Goal: Information Seeking & Learning: Check status

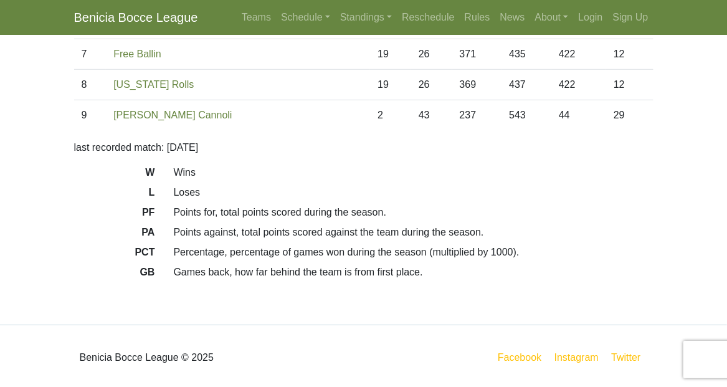
scroll to position [310, 0]
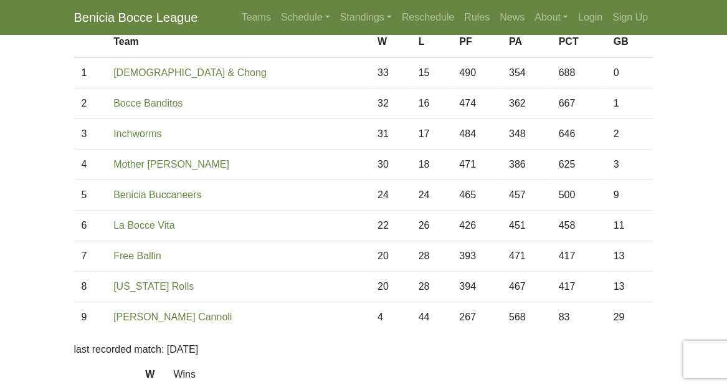
scroll to position [125, 0]
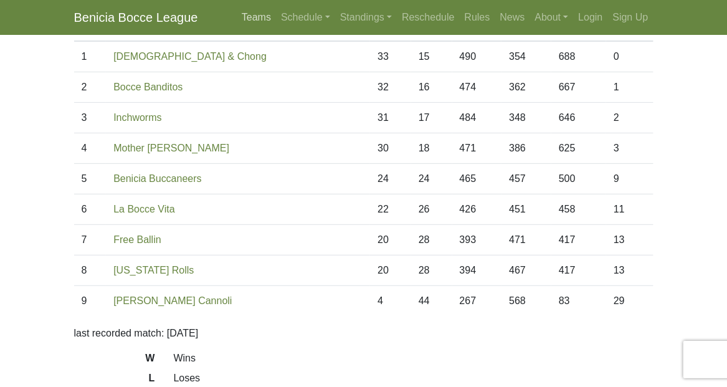
click at [259, 19] on link "Teams" at bounding box center [256, 17] width 39 height 25
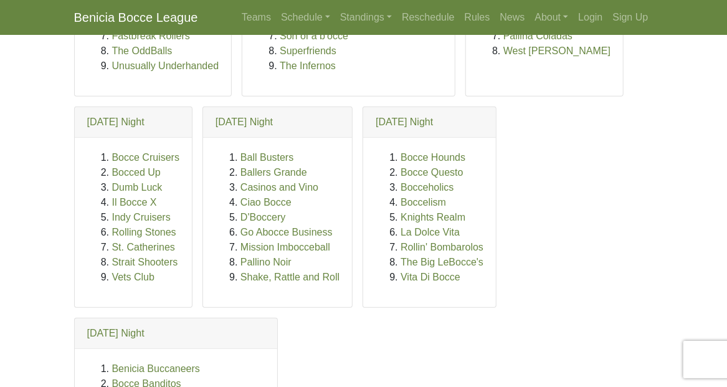
scroll to position [249, 0]
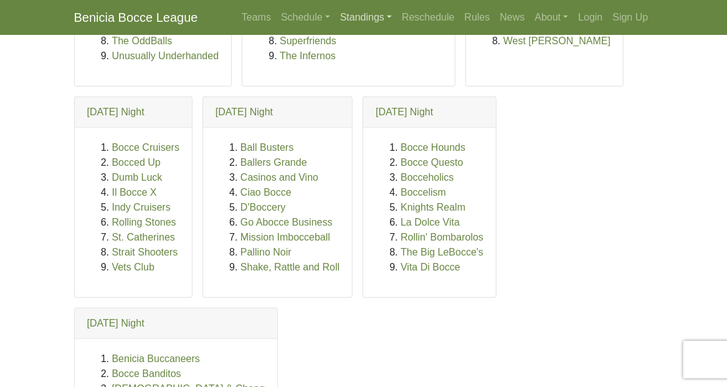
click at [359, 18] on link "Standings" at bounding box center [366, 17] width 62 height 25
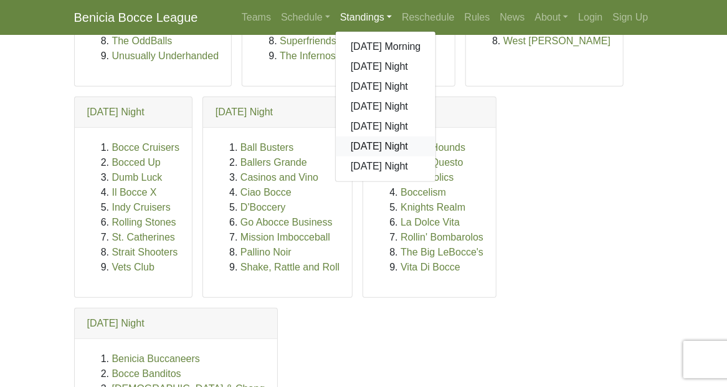
click at [369, 146] on link "[DATE] Night" at bounding box center [386, 146] width 100 height 20
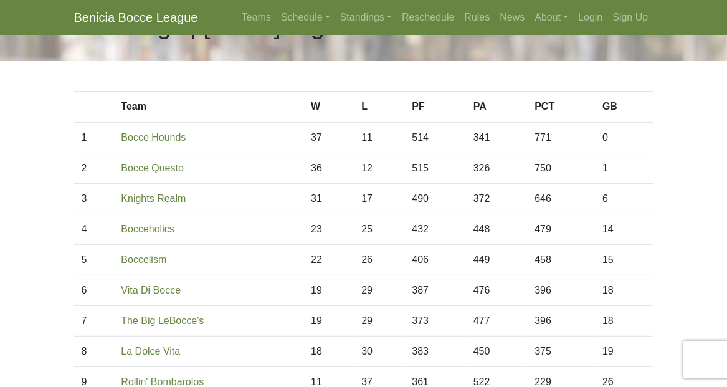
scroll to position [62, 0]
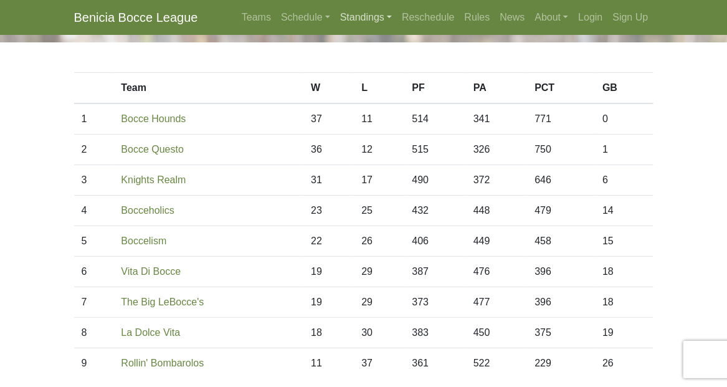
click at [355, 17] on link "Standings" at bounding box center [366, 17] width 62 height 25
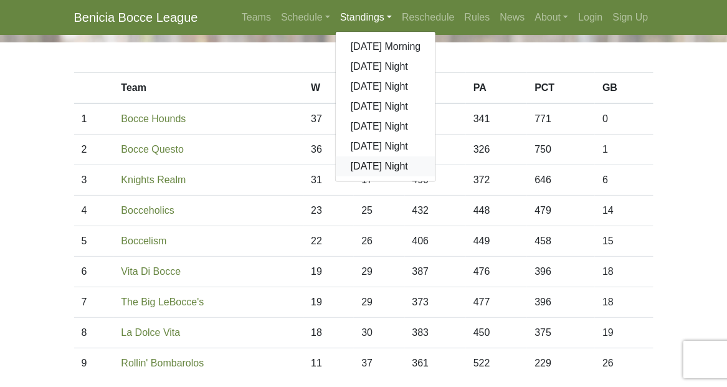
click at [383, 167] on link "[DATE] Night" at bounding box center [386, 166] width 100 height 20
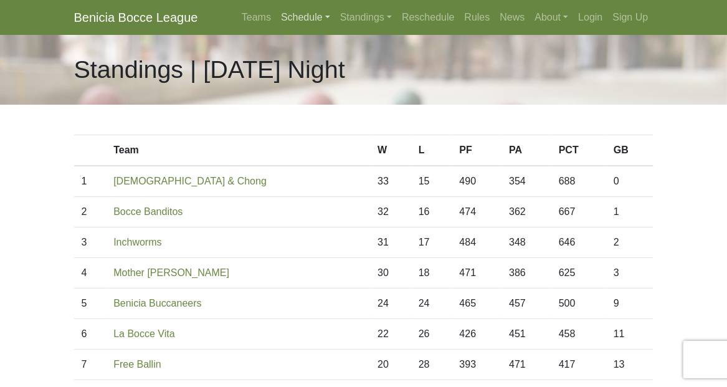
click at [298, 16] on link "Schedule" at bounding box center [305, 17] width 59 height 25
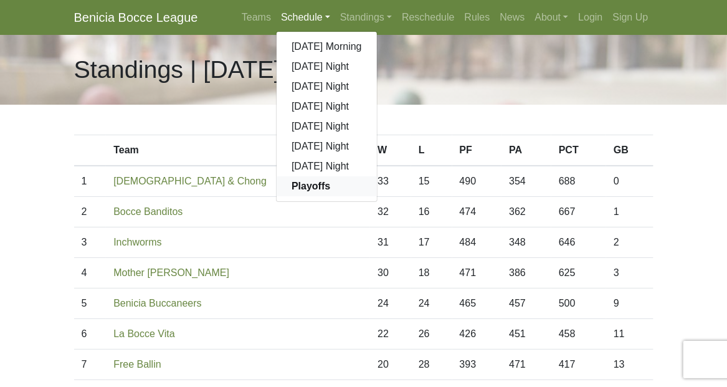
click at [321, 186] on strong "Playoffs" at bounding box center [311, 186] width 39 height 11
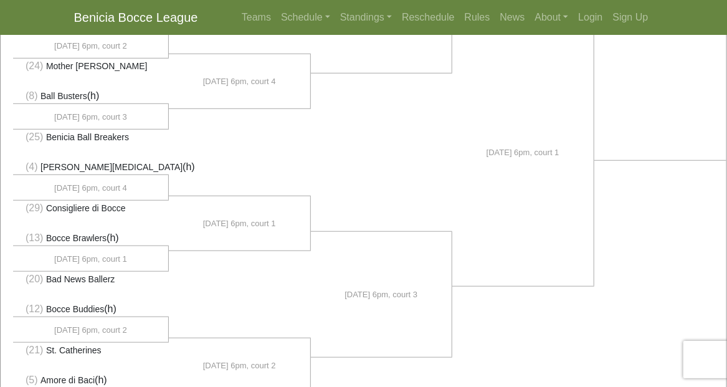
scroll to position [374, 0]
